Goal: Check status: Check status

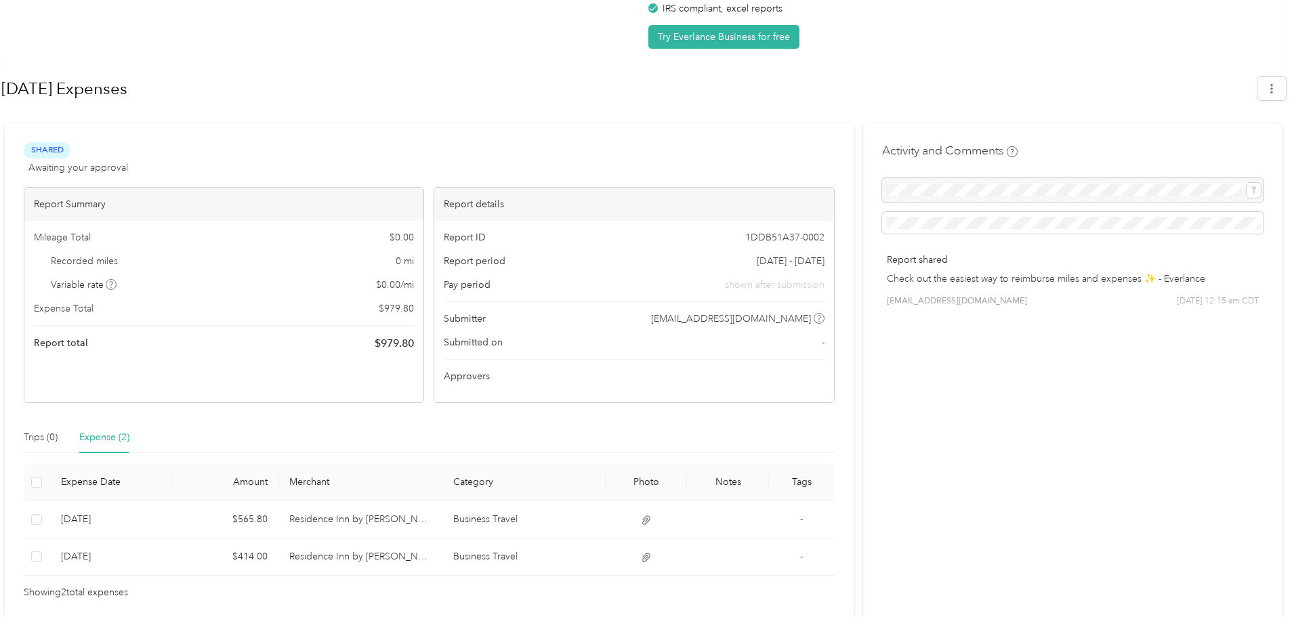
scroll to position [129, 0]
click at [38, 432] on div "Trips (0)" at bounding box center [41, 435] width 34 height 15
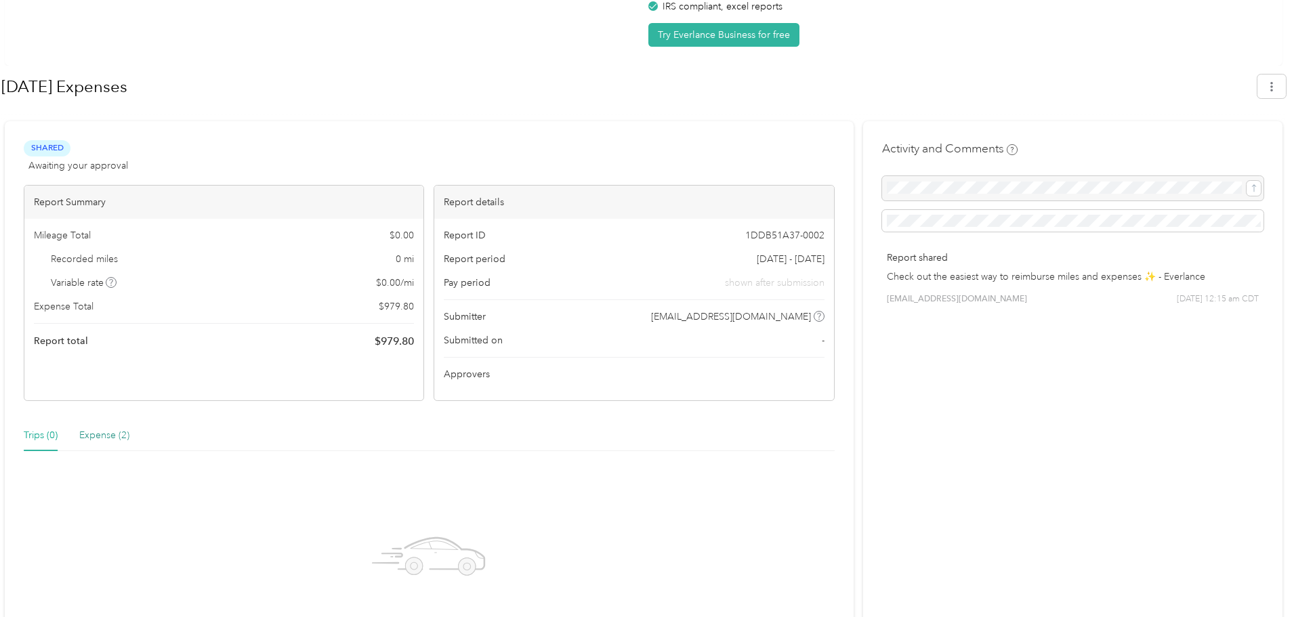
click at [112, 433] on div "Expense (2)" at bounding box center [104, 435] width 50 height 15
